Goal: Information Seeking & Learning: Find specific fact

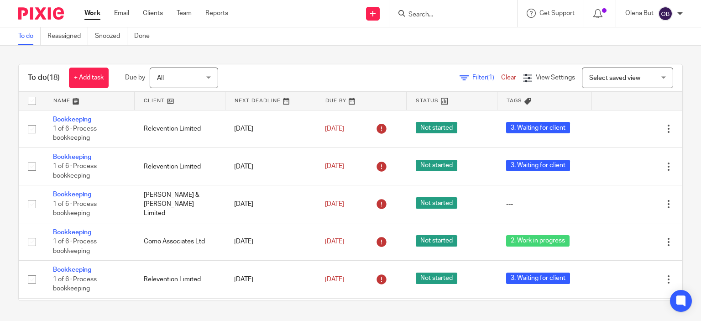
drag, startPoint x: 0, startPoint y: 0, endPoint x: 430, endPoint y: 14, distance: 430.1
click at [430, 14] on input "Search" at bounding box center [448, 15] width 82 height 8
type input "future"
click at [440, 35] on link at bounding box center [462, 36] width 113 height 14
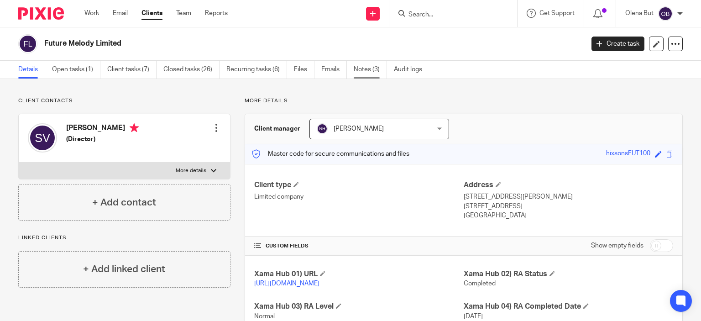
click at [366, 70] on link "Notes (3)" at bounding box center [370, 70] width 33 height 18
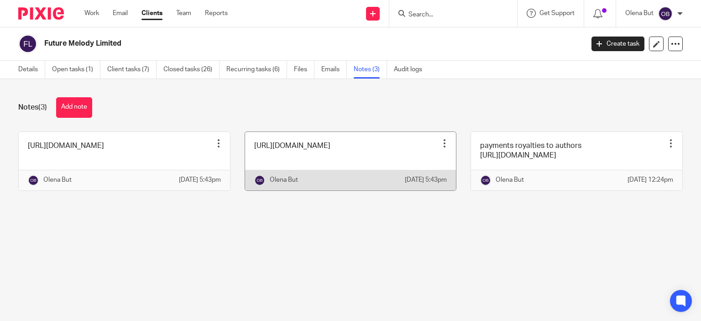
click at [327, 183] on link at bounding box center [350, 161] width 211 height 58
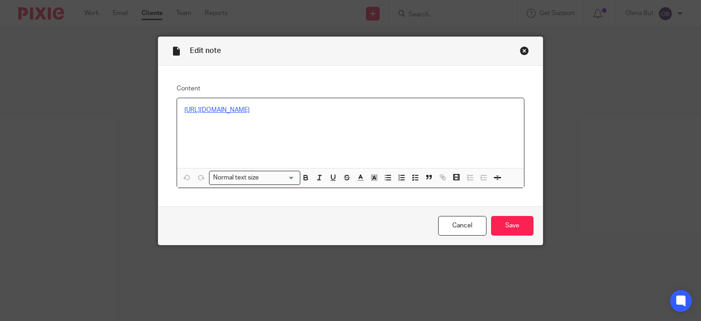
click at [250, 109] on link "[URL][DOMAIN_NAME]" at bounding box center [216, 110] width 65 height 6
drag, startPoint x: 513, startPoint y: 110, endPoint x: 179, endPoint y: 107, distance: 333.6
click at [179, 107] on div "https://docs.google.com/spreadsheets/d/1ZBNbjXXX51k8fExIXjck0_LZ-1Fhp2gXHtKWRfj…" at bounding box center [350, 133] width 347 height 70
copy link "https://docs.google.com/spreadsheets/d/1ZBNbjXXX51k8fExIXjck0_LZ-1Fhp2gXHtKWRfj…"
click at [523, 48] on div "Close this dialog window" at bounding box center [524, 50] width 9 height 9
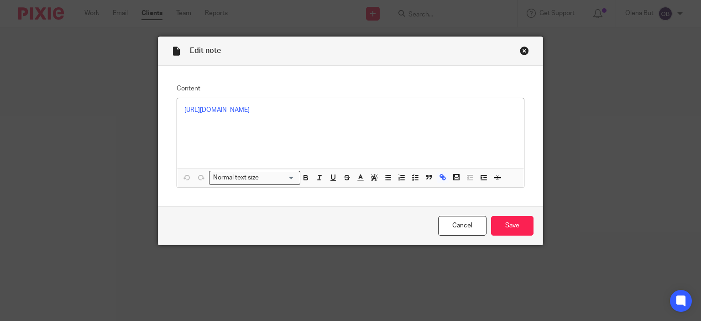
click at [522, 50] on div "Close this dialog window" at bounding box center [524, 50] width 9 height 9
click at [461, 226] on link "Cancel" at bounding box center [462, 226] width 48 height 20
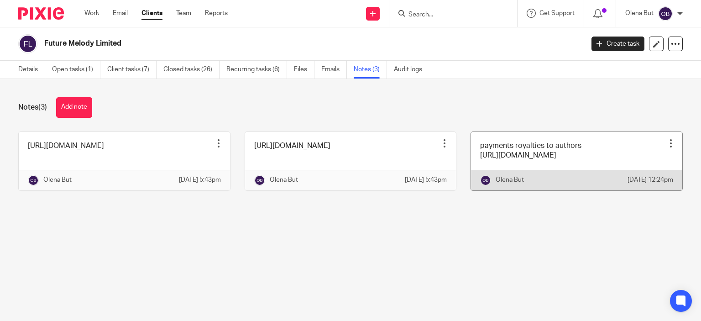
click at [614, 155] on link at bounding box center [576, 161] width 211 height 58
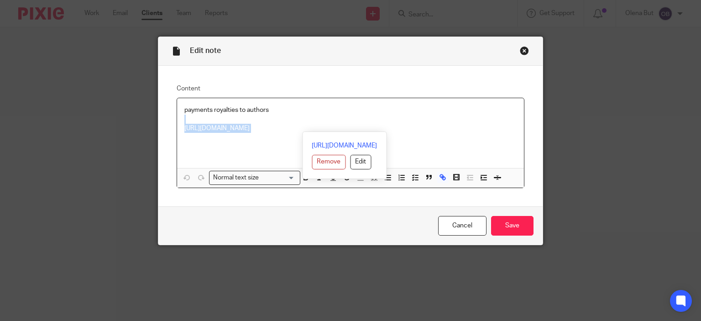
drag, startPoint x: 507, startPoint y: 130, endPoint x: 198, endPoint y: 122, distance: 309.0
click at [198, 122] on div "payments royalties to authors https://docs.google.com/spreadsheets/d/1Dhnb0oIgL…" at bounding box center [350, 133] width 347 height 70
copy div "https://docs.google.com/spreadsheets/d/1Dhnb0oIgLdet4abDkxWKVCFNKDhay8UYzBOW810…"
click at [524, 51] on div "Close this dialog window" at bounding box center [524, 50] width 9 height 9
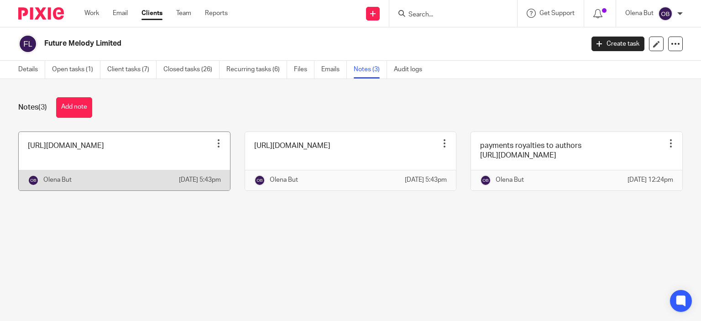
click at [161, 152] on link at bounding box center [124, 161] width 211 height 58
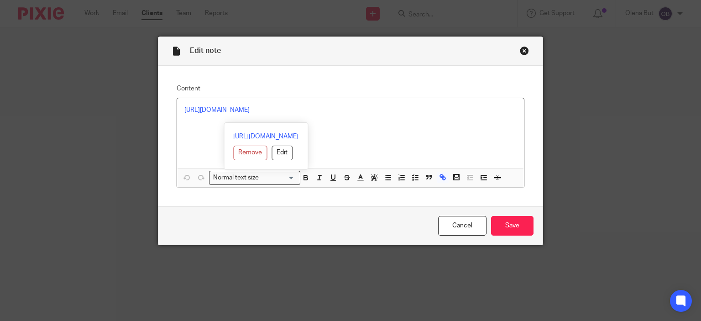
drag, startPoint x: 285, startPoint y: 120, endPoint x: 180, endPoint y: 106, distance: 105.9
click at [184, 106] on p "[URL][DOMAIN_NAME]" at bounding box center [350, 109] width 333 height 9
copy link "[URL][DOMAIN_NAME]"
click at [522, 50] on div "Close this dialog window" at bounding box center [524, 50] width 9 height 9
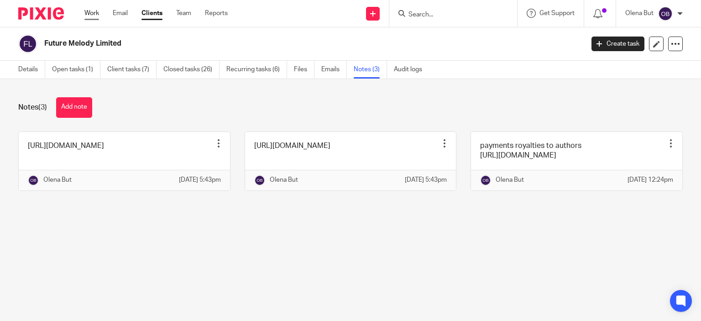
click at [89, 11] on link "Work" at bounding box center [91, 13] width 15 height 9
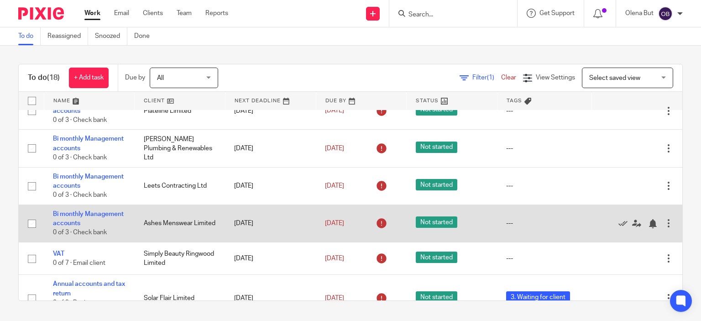
scroll to position [303, 0]
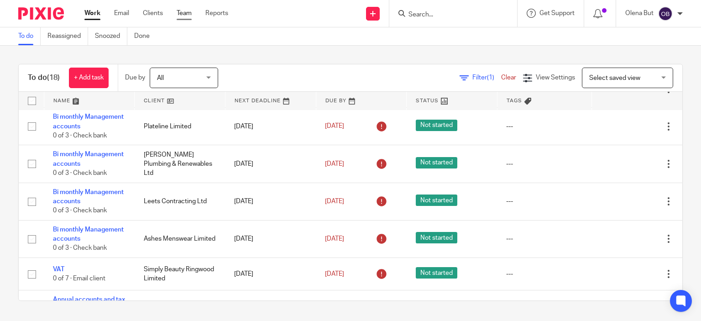
click at [186, 14] on link "Team" at bounding box center [184, 13] width 15 height 9
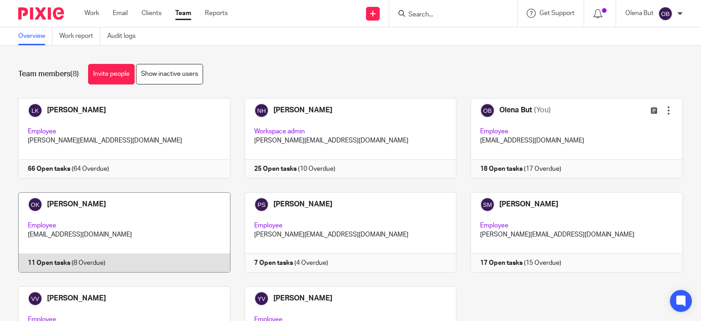
click at [124, 219] on link at bounding box center [117, 232] width 226 height 80
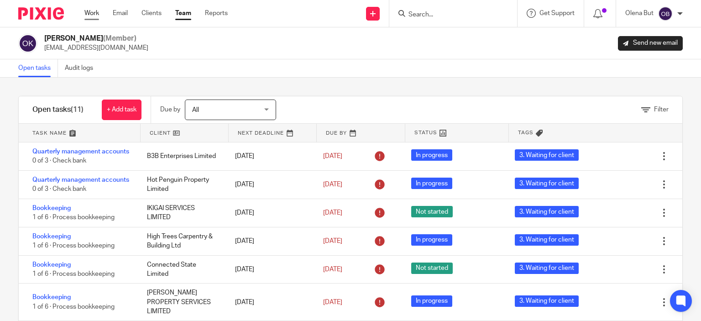
click at [93, 7] on div "Work Email Clients Team Reports Work Email Clients Team Reports Settings" at bounding box center [158, 13] width 166 height 27
click at [92, 12] on link "Work" at bounding box center [91, 13] width 15 height 9
